Goal: Complete application form

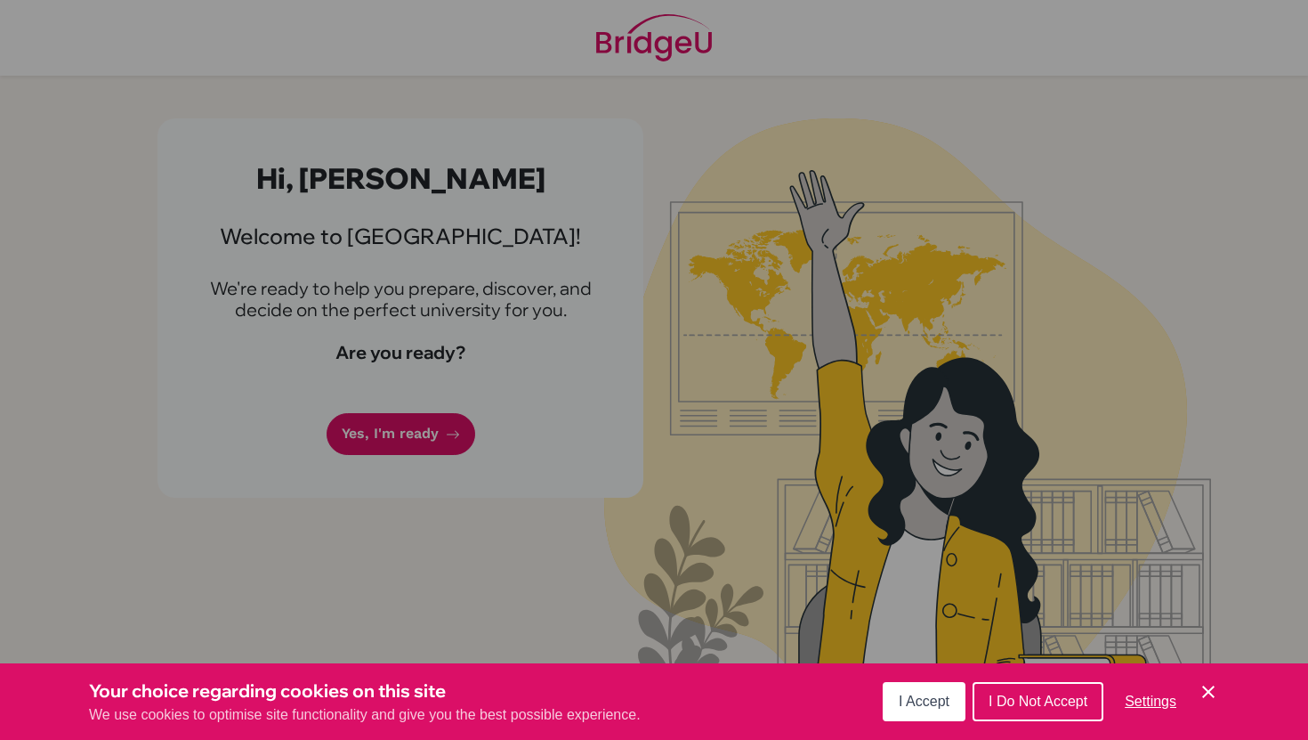
click at [404, 430] on div "Cookie Preferences" at bounding box center [654, 370] width 1308 height 740
click at [900, 700] on span "I Accept" at bounding box center [924, 700] width 51 height 15
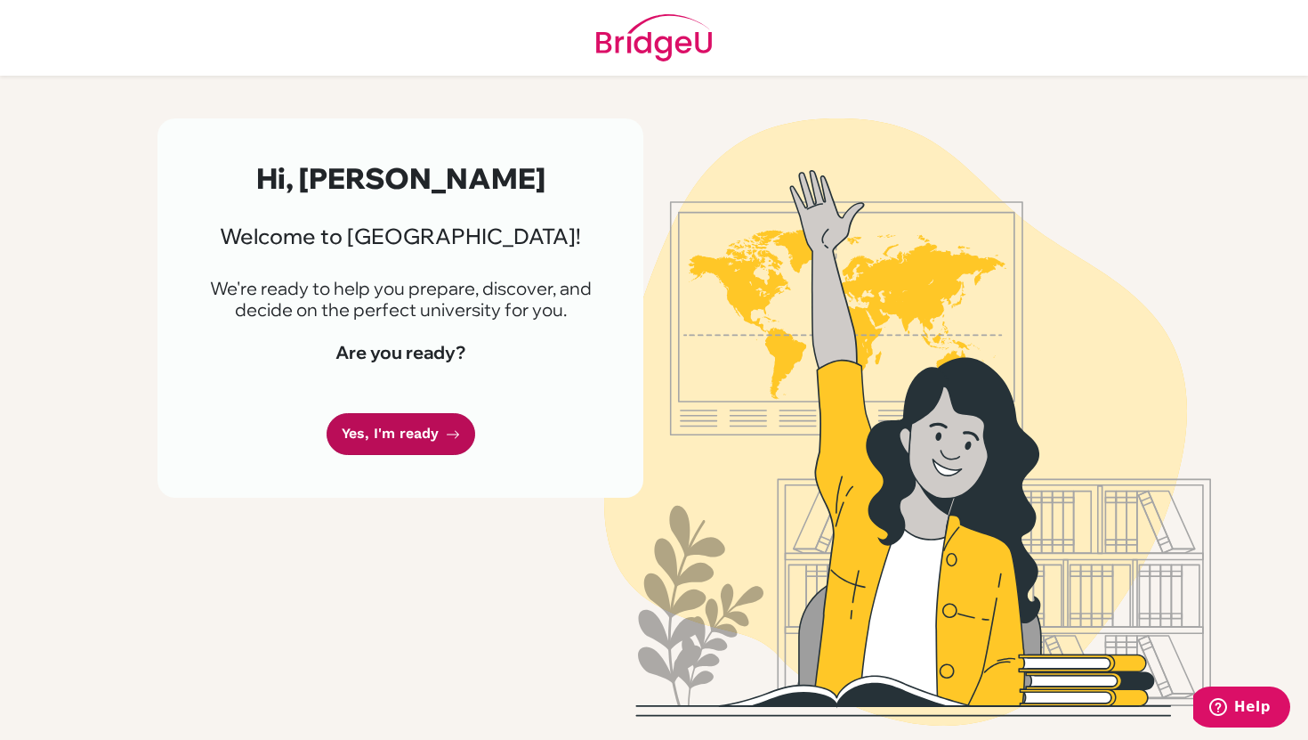
click at [397, 434] on link "Yes, I'm ready" at bounding box center [401, 434] width 149 height 42
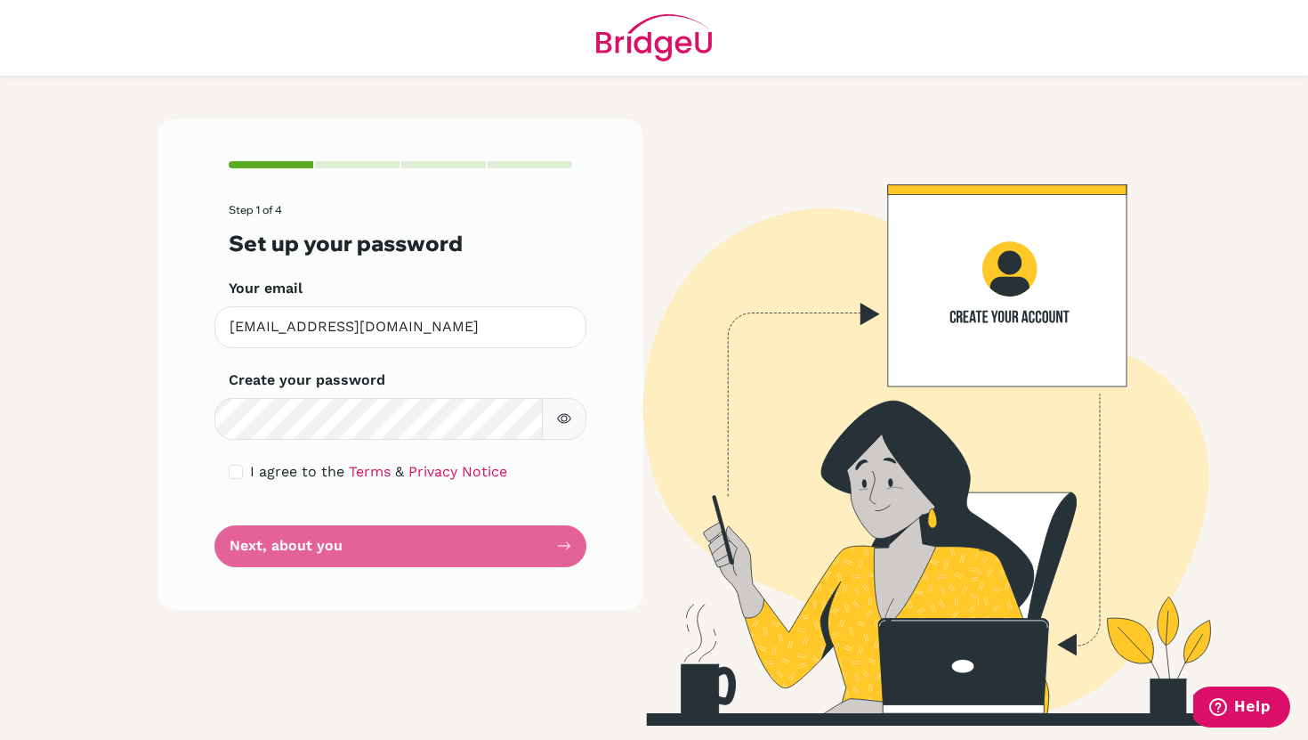
click at [561, 416] on icon "button" at bounding box center [564, 418] width 14 height 14
click at [234, 473] on input "checkbox" at bounding box center [236, 472] width 14 height 14
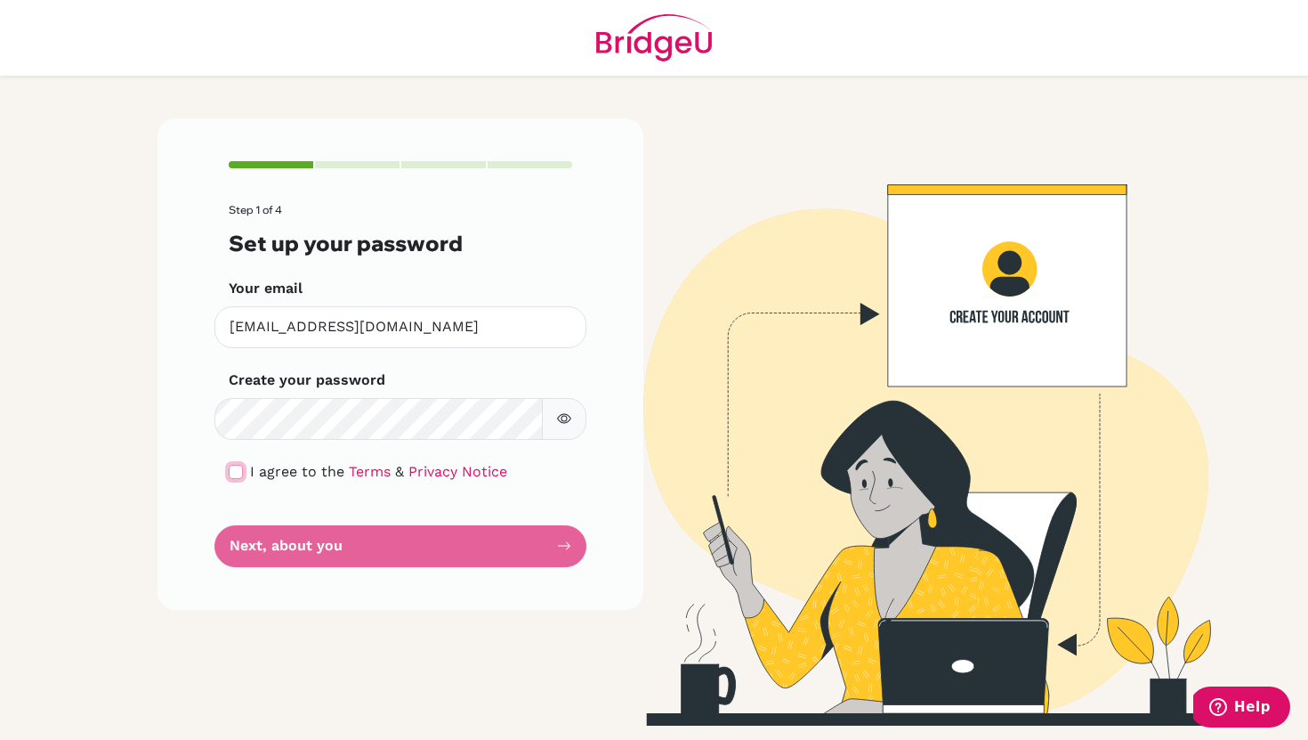
checkbox input "true"
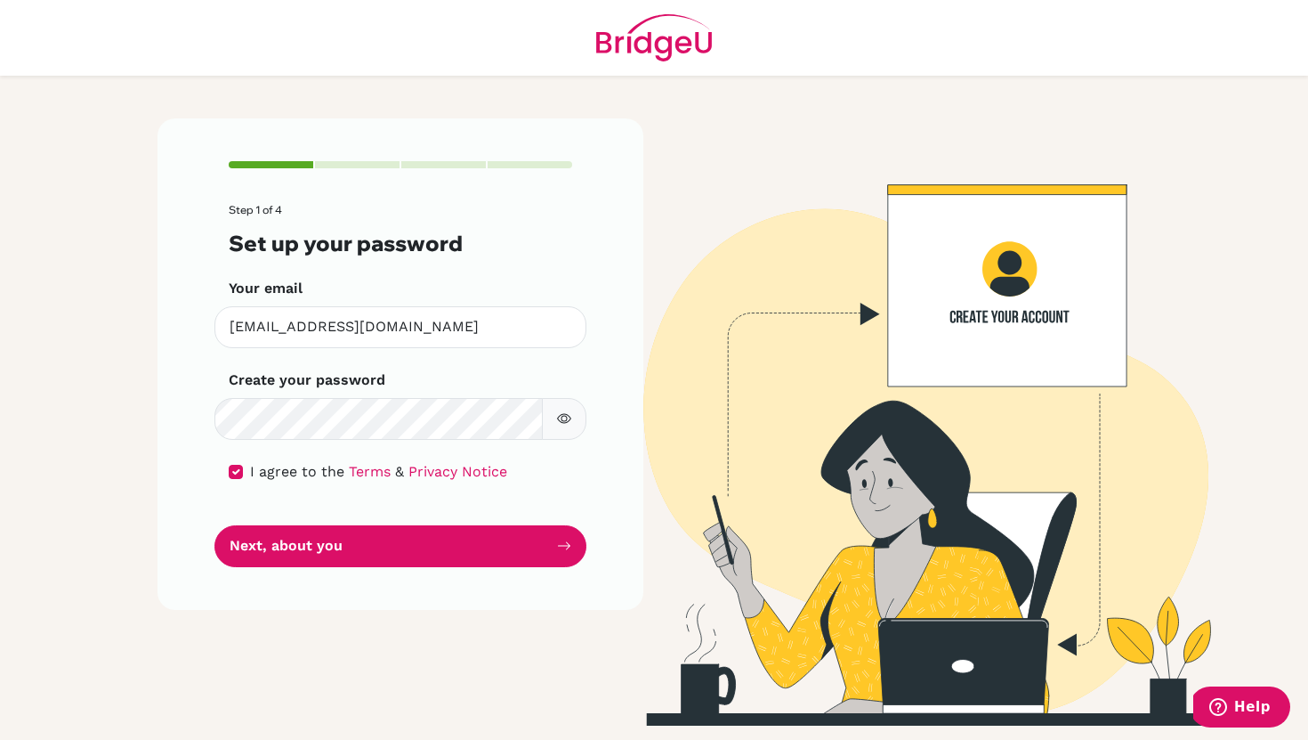
click at [272, 521] on form "Step 1 of 4 Set up your password Your email [EMAIL_ADDRESS][DOMAIN_NAME] Invali…" at bounding box center [401, 385] width 344 height 363
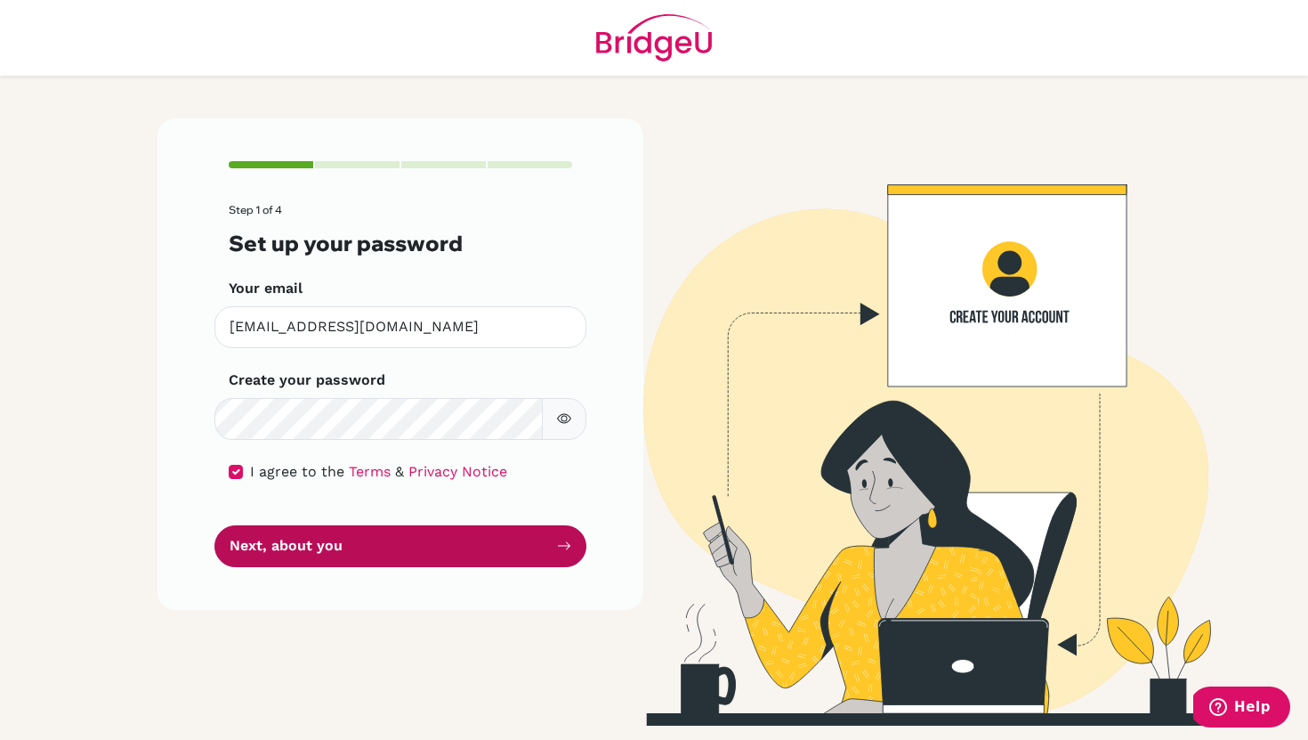
click at [279, 559] on button "Next, about you" at bounding box center [400, 546] width 372 height 42
